Goal: Navigation & Orientation: Find specific page/section

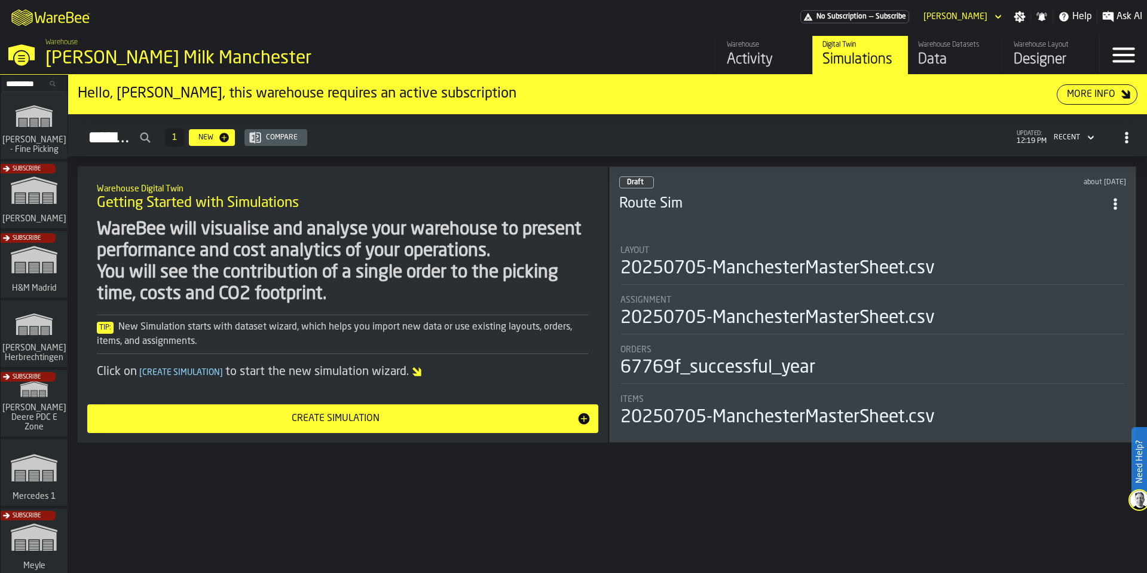
scroll to position [359, 0]
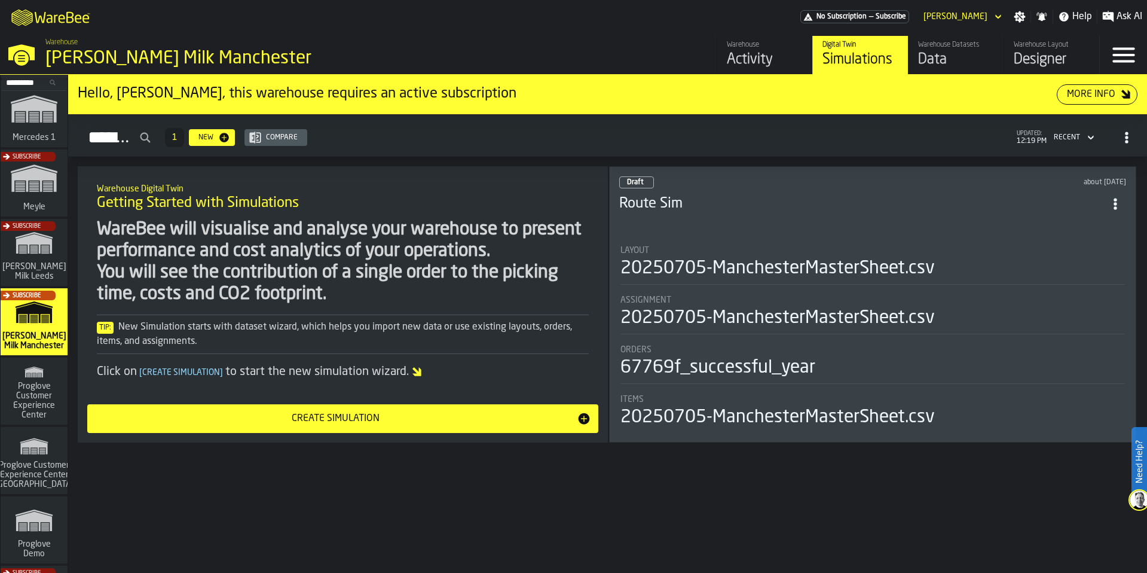
click at [32, 337] on div "Subscribe" at bounding box center [31, 324] width 67 height 69
click at [950, 57] on div "Data" at bounding box center [956, 59] width 76 height 19
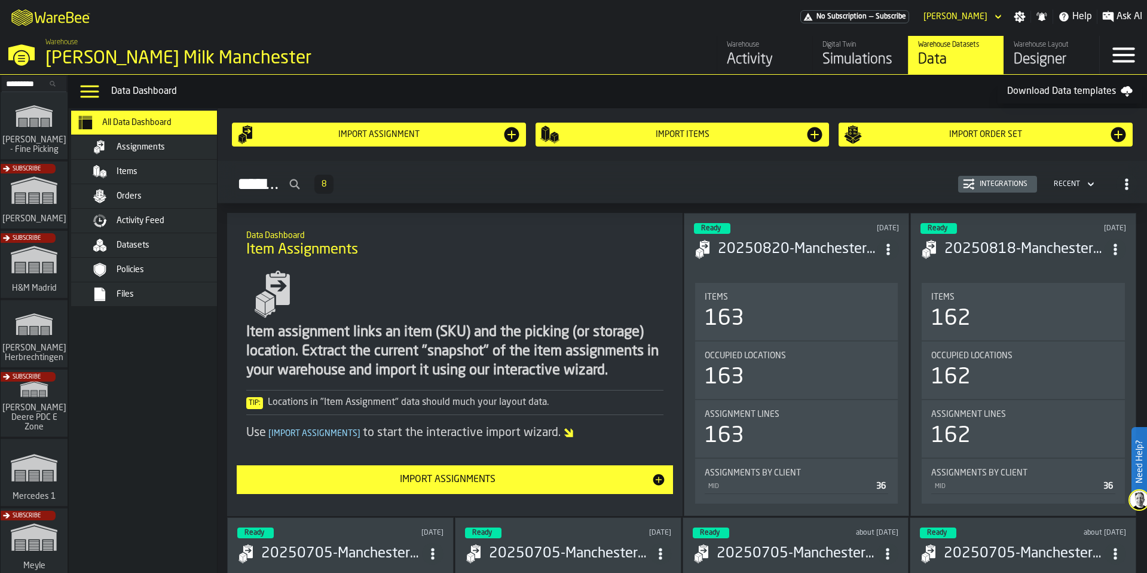
click at [142, 246] on span "Datasets" at bounding box center [133, 245] width 33 height 10
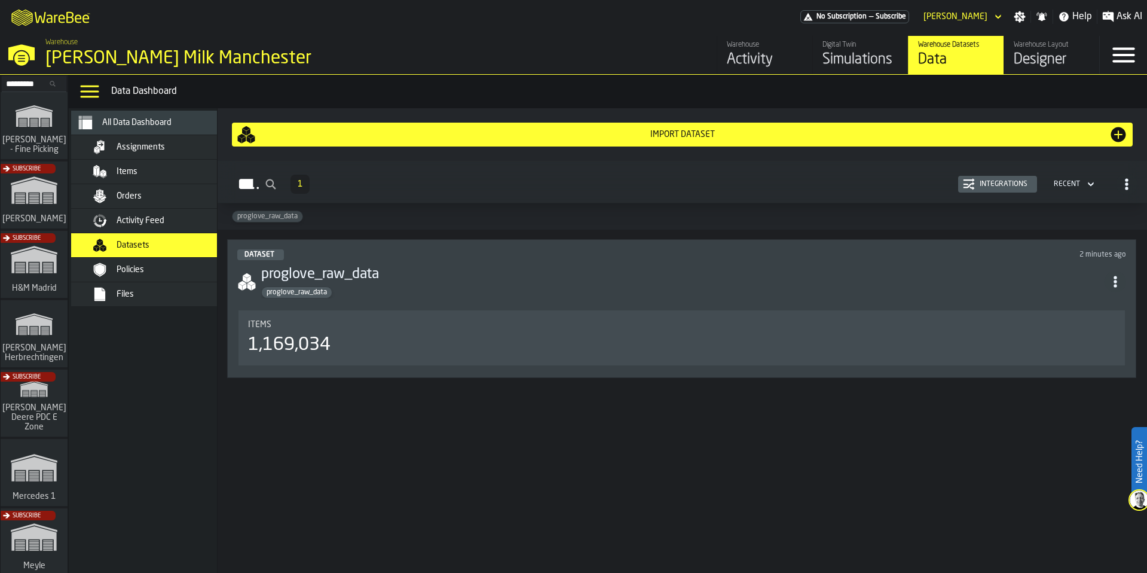
click at [148, 224] on span "Activity Feed" at bounding box center [141, 221] width 48 height 10
